Goal: Task Accomplishment & Management: Manage account settings

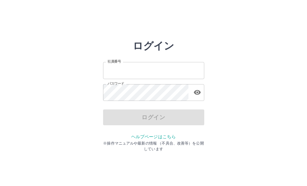
type input "*******"
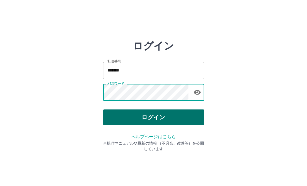
click at [121, 117] on button "ログイン" at bounding box center [153, 117] width 101 height 16
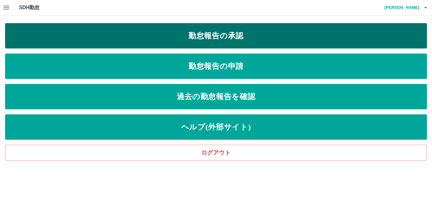
click at [219, 39] on link "勤怠報告の承認" at bounding box center [216, 35] width 422 height 25
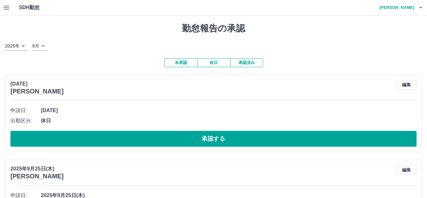
click at [216, 65] on button "休日" at bounding box center [213, 62] width 33 height 9
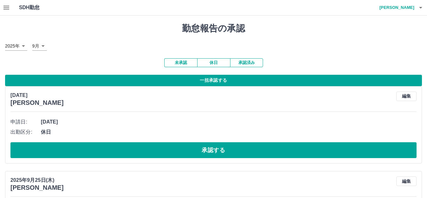
click at [176, 62] on button "未承認" at bounding box center [180, 62] width 33 height 9
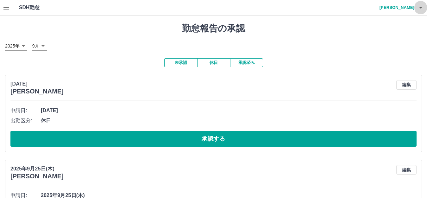
click at [307, 11] on button "button" at bounding box center [420, 7] width 13 height 15
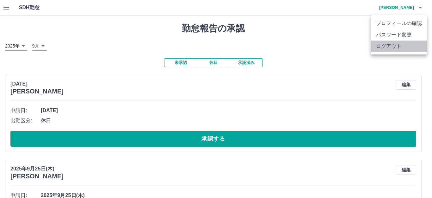
click at [307, 49] on li "ログアウト" at bounding box center [399, 45] width 56 height 11
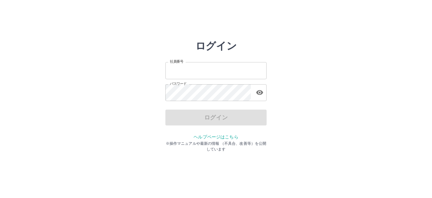
type input "*******"
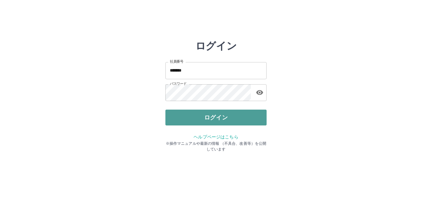
click at [181, 120] on button "ログイン" at bounding box center [215, 117] width 101 height 16
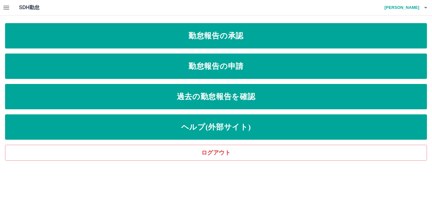
click at [423, 9] on icon "button" at bounding box center [426, 8] width 8 height 8
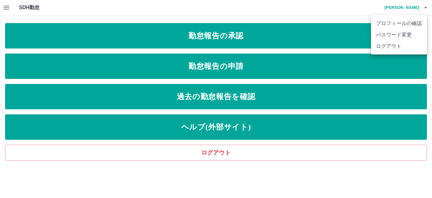
click at [400, 45] on li "ログアウト" at bounding box center [399, 45] width 56 height 11
